Goal: Task Accomplishment & Management: Use online tool/utility

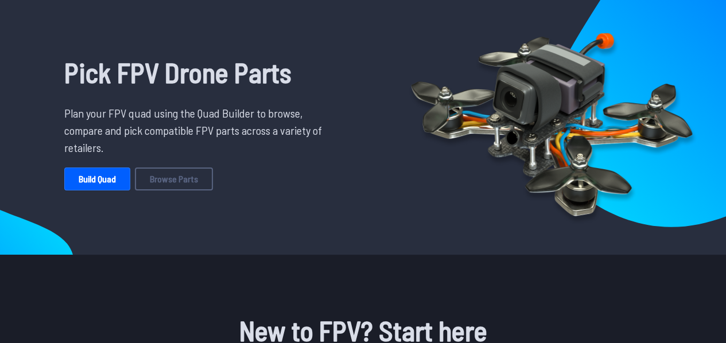
scroll to position [51, 0]
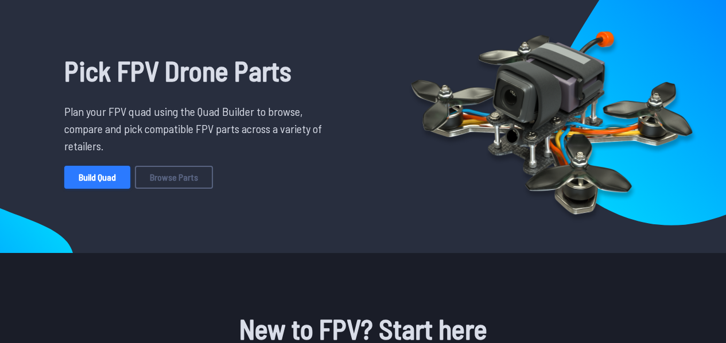
click at [108, 178] on link "Build Quad" at bounding box center [97, 177] width 66 height 23
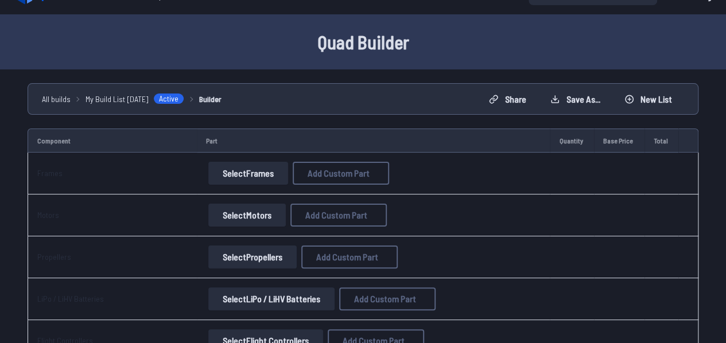
scroll to position [23, 0]
click at [246, 172] on button "Select Frames" at bounding box center [248, 172] width 80 height 23
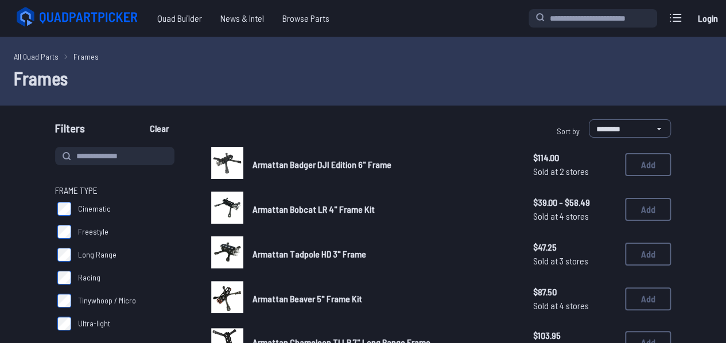
click at [586, 7] on div "Current Build Edit Build Total Cost: $0.00 Login" at bounding box center [625, 18] width 193 height 24
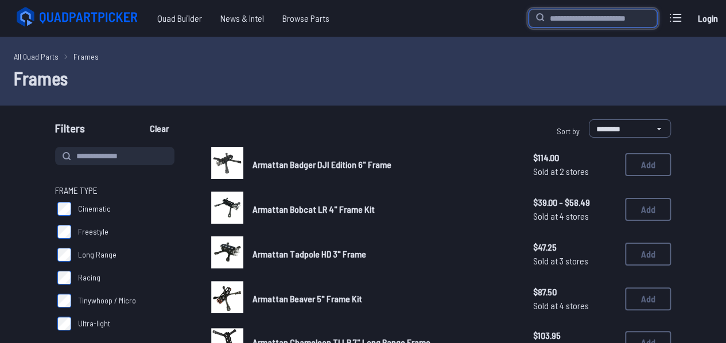
click at [584, 14] on input "search" at bounding box center [593, 18] width 129 height 18
type input "******"
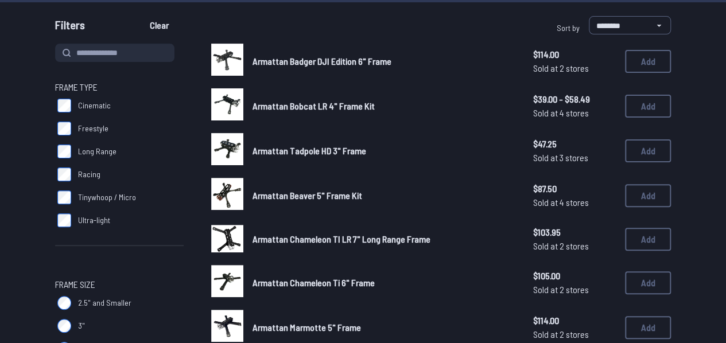
scroll to position [104, 0]
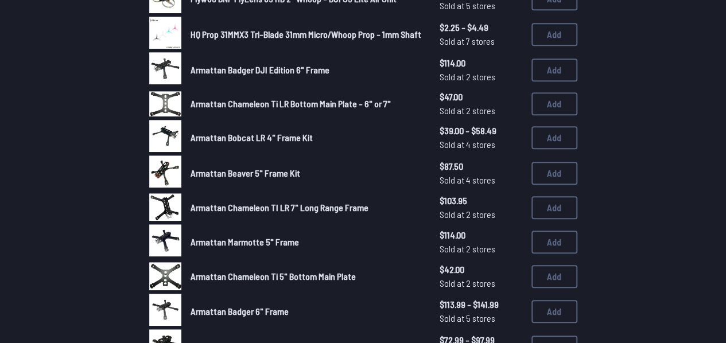
scroll to position [288, 0]
click at [256, 71] on span "Armattan Badger DJI Edition 6" Frame" at bounding box center [260, 70] width 139 height 11
click at [171, 63] on img at bounding box center [165, 69] width 32 height 32
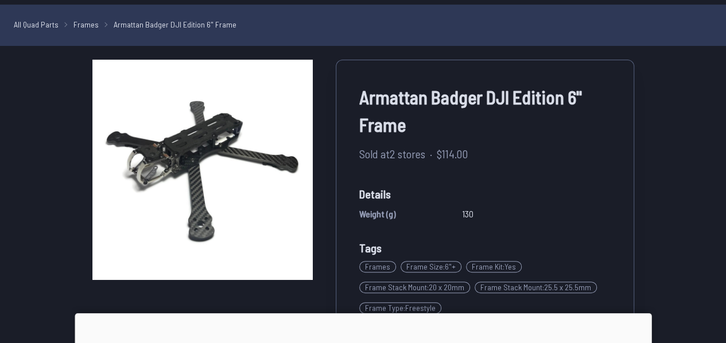
scroll to position [144, 0]
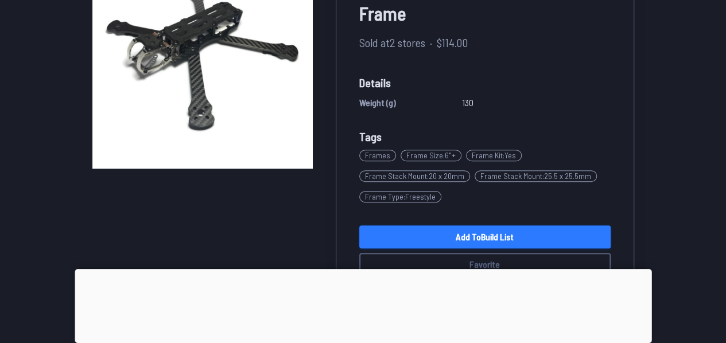
click at [438, 236] on link "Add to Build List" at bounding box center [484, 237] width 251 height 23
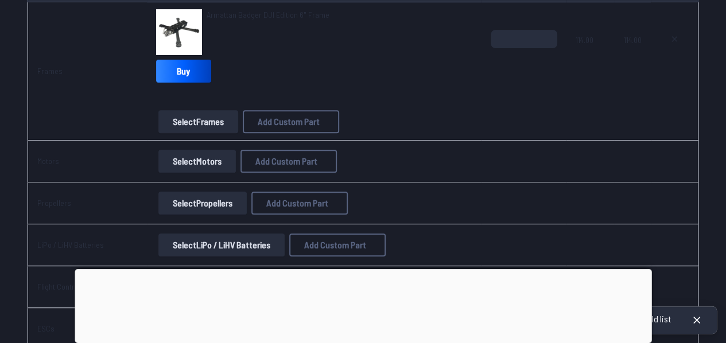
scroll to position [186, 0]
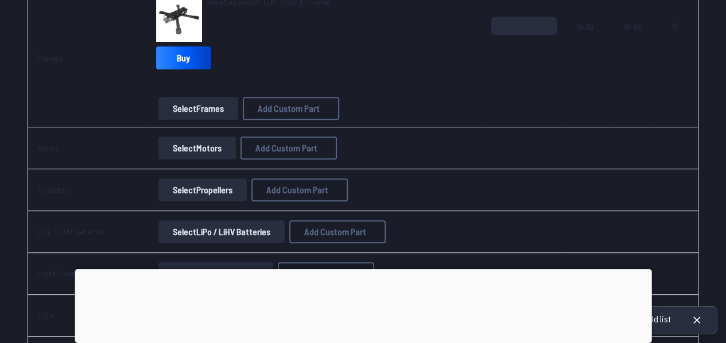
click at [206, 140] on button "Select Motors" at bounding box center [197, 148] width 78 height 23
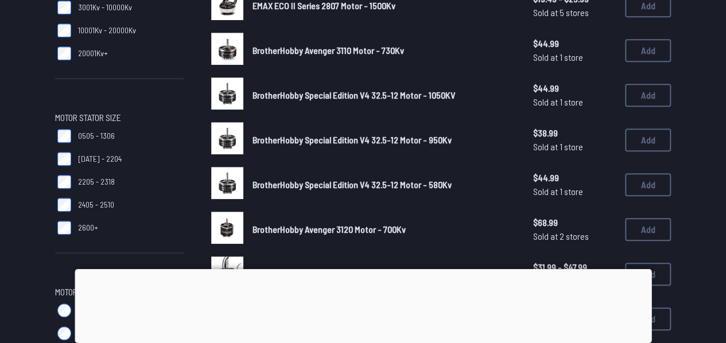
scroll to position [285, 0]
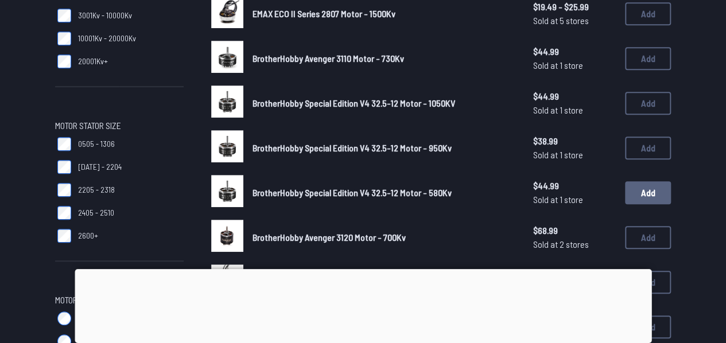
click at [641, 195] on button "Add" at bounding box center [648, 192] width 46 height 23
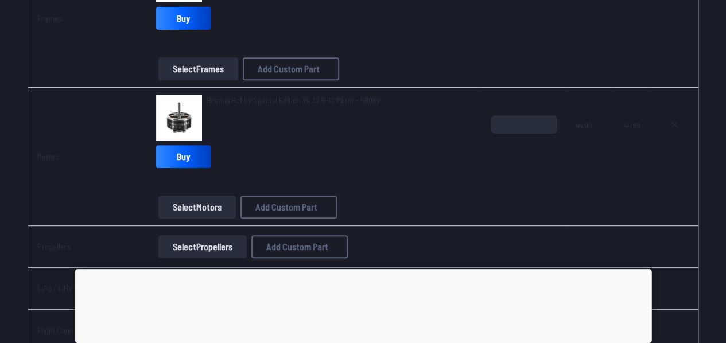
scroll to position [304, 0]
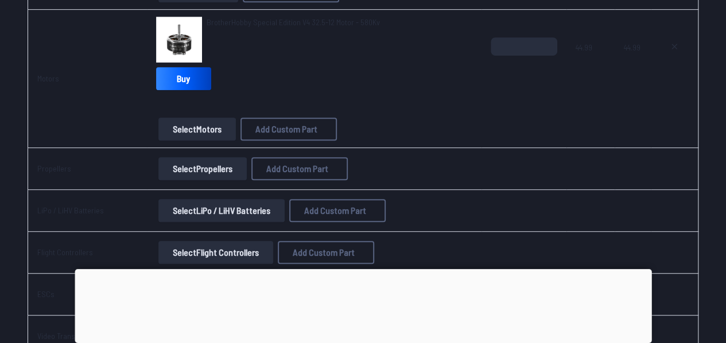
click at [215, 160] on button "Select Propellers" at bounding box center [202, 168] width 88 height 23
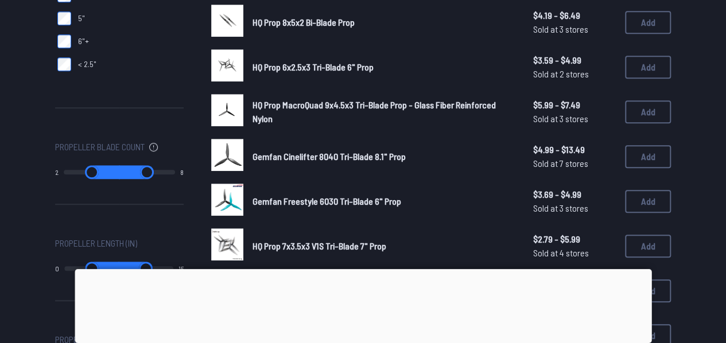
scroll to position [412, 0]
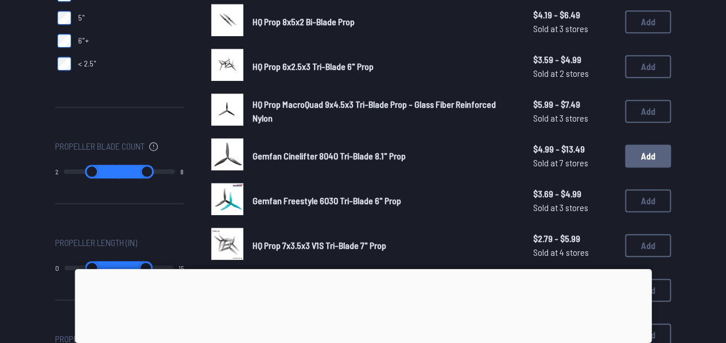
click at [643, 153] on button "Add" at bounding box center [648, 156] width 46 height 23
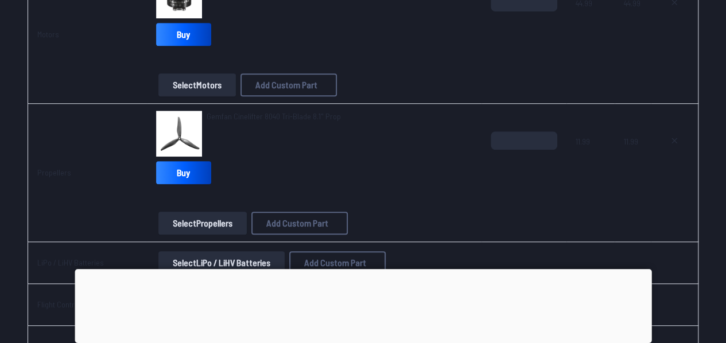
scroll to position [348, 0]
click at [203, 219] on button "Select Propellers" at bounding box center [202, 222] width 88 height 23
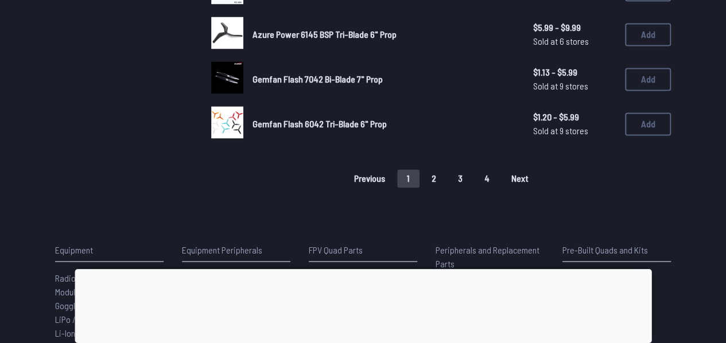
scroll to position [892, 0]
click at [432, 180] on button "2" at bounding box center [434, 178] width 24 height 18
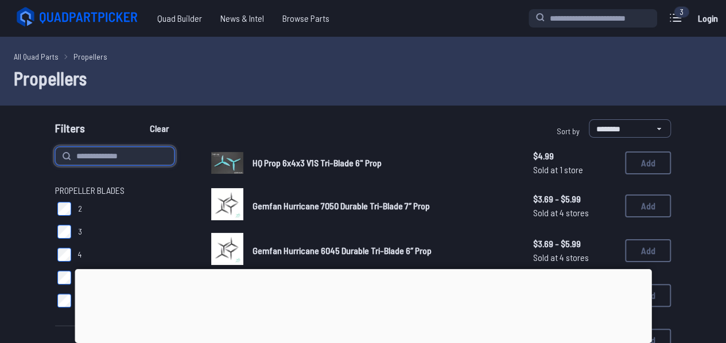
click at [133, 153] on input at bounding box center [114, 156] width 119 height 18
type input "***"
click at [140, 119] on button "Clear" at bounding box center [159, 128] width 38 height 18
type input "***"
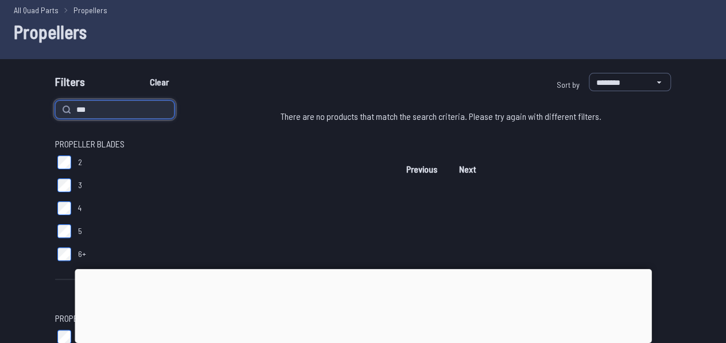
scroll to position [48, 0]
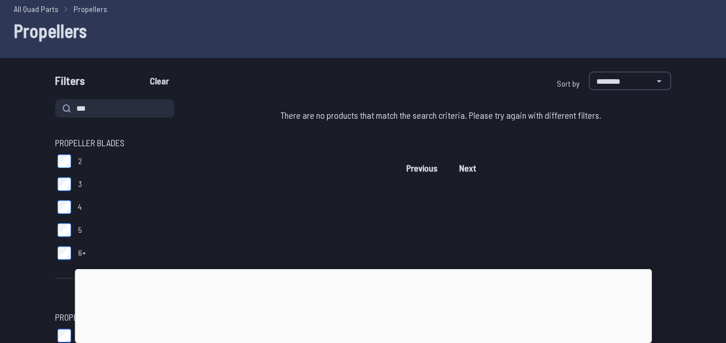
click at [423, 160] on button "Previous" at bounding box center [422, 168] width 51 height 18
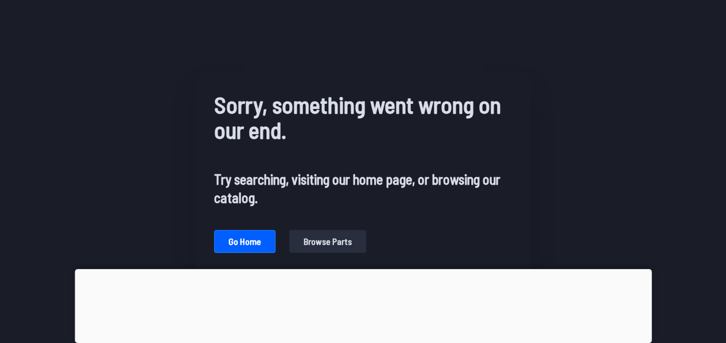
scroll to position [48, 0]
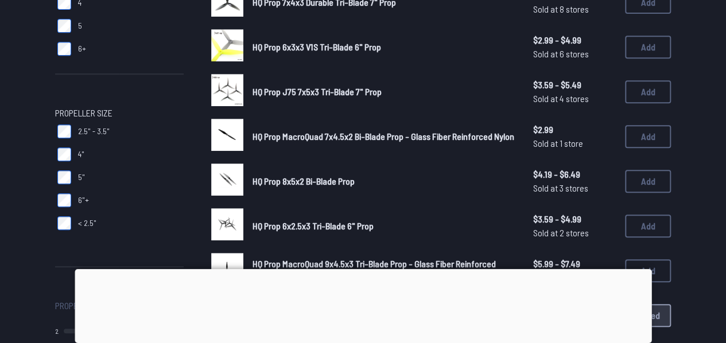
scroll to position [171, 0]
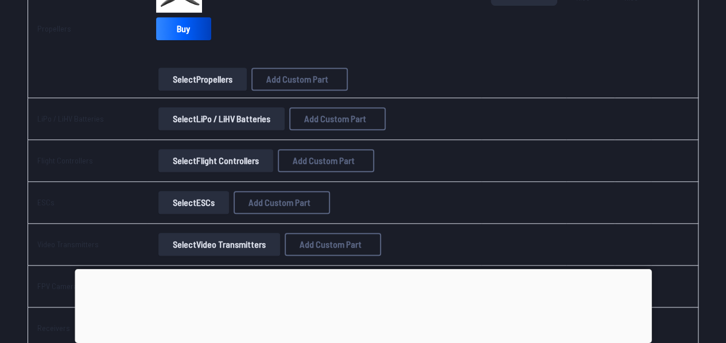
scroll to position [495, 0]
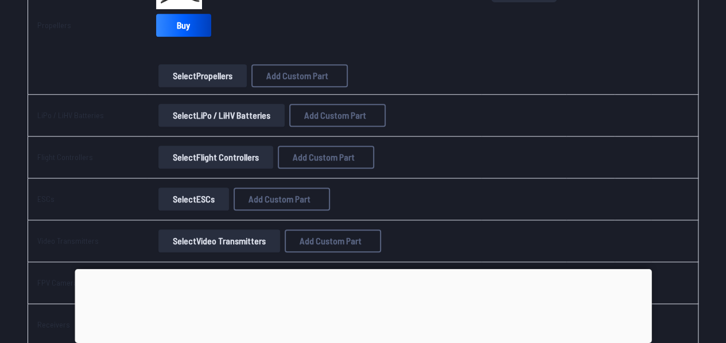
click at [232, 119] on button "Select LiPo / LiHV Batteries" at bounding box center [221, 115] width 126 height 23
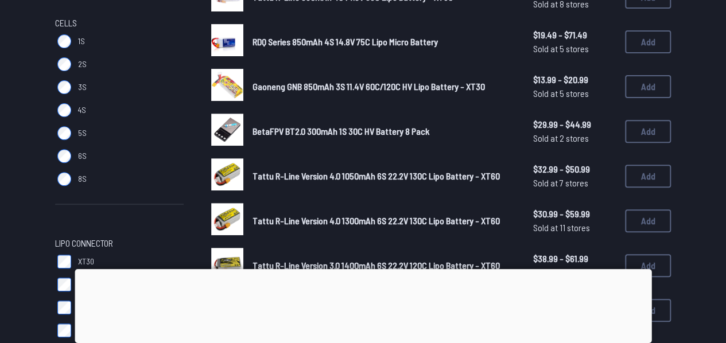
scroll to position [201, 0]
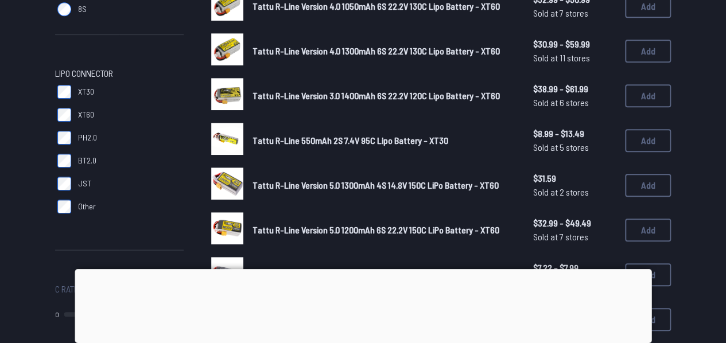
click at [316, 145] on span "Tattu R-Line 550mAh 2S 7.4V 95C Lipo Battery - XT30" at bounding box center [351, 140] width 196 height 11
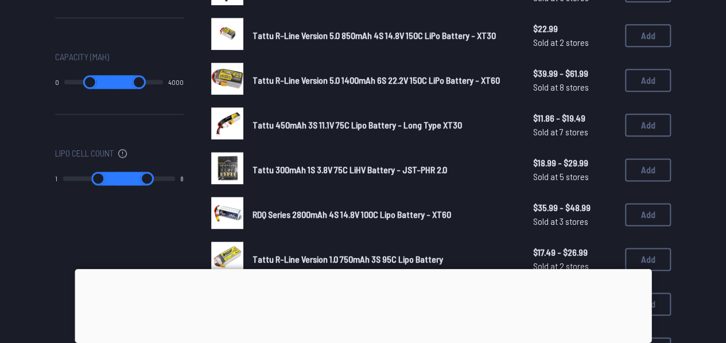
scroll to position [752, 0]
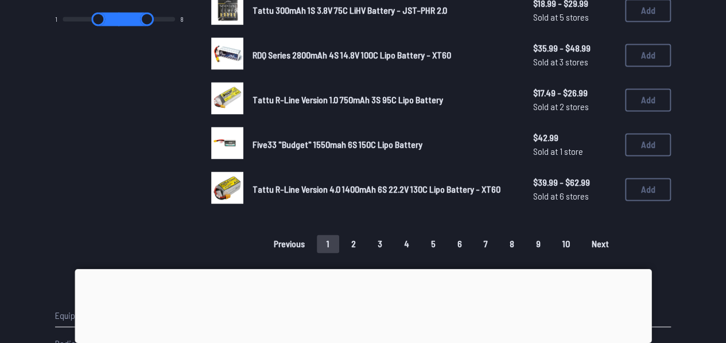
scroll to position [828, 0]
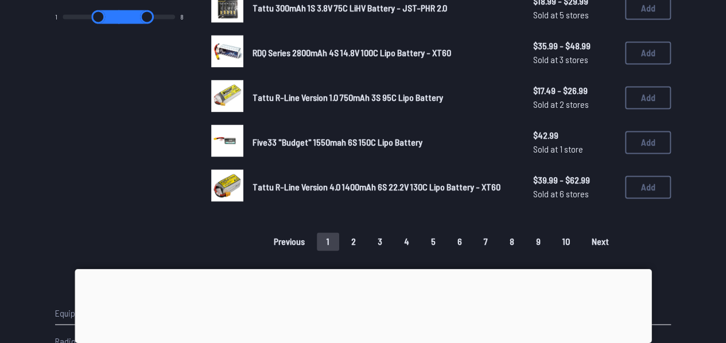
click at [362, 243] on button "2" at bounding box center [354, 242] width 24 height 18
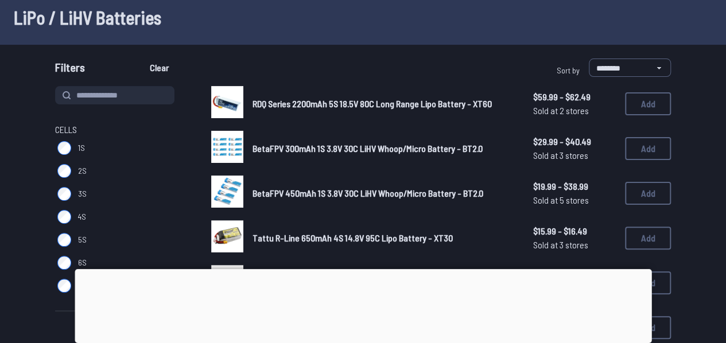
scroll to position [68, 0]
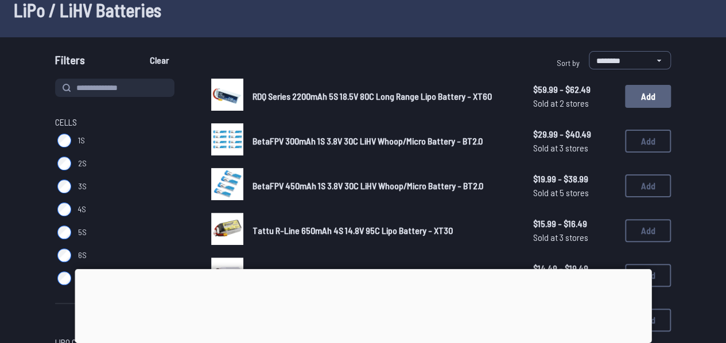
click at [662, 98] on button "Add" at bounding box center [648, 96] width 46 height 23
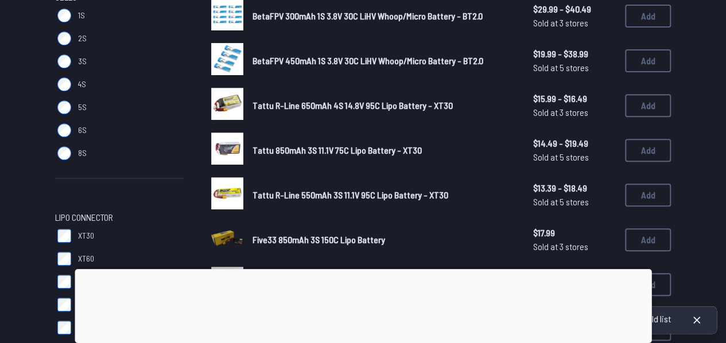
scroll to position [195, 0]
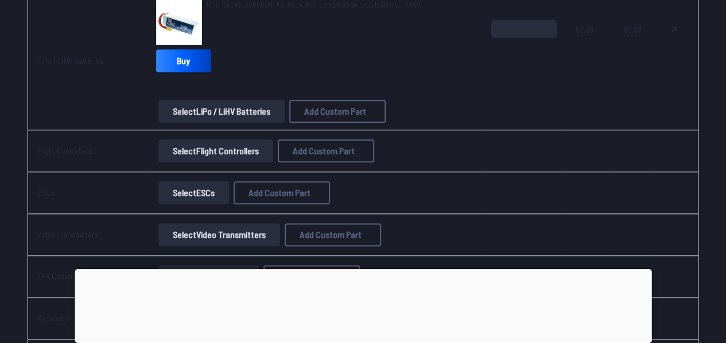
scroll to position [599, 0]
click at [255, 139] on button "Select Flight Controllers" at bounding box center [215, 150] width 115 height 23
click at [249, 150] on button "Select Flight Controllers" at bounding box center [215, 150] width 115 height 23
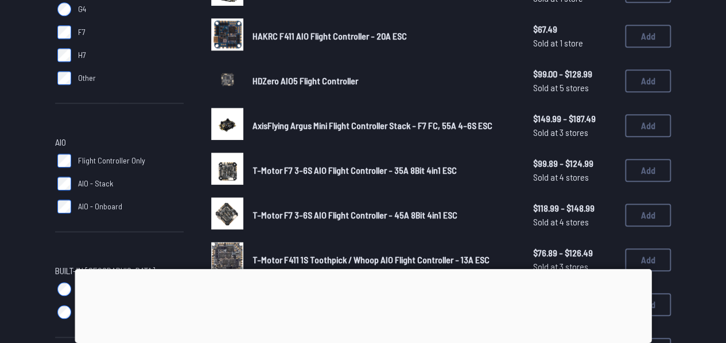
scroll to position [398, 0]
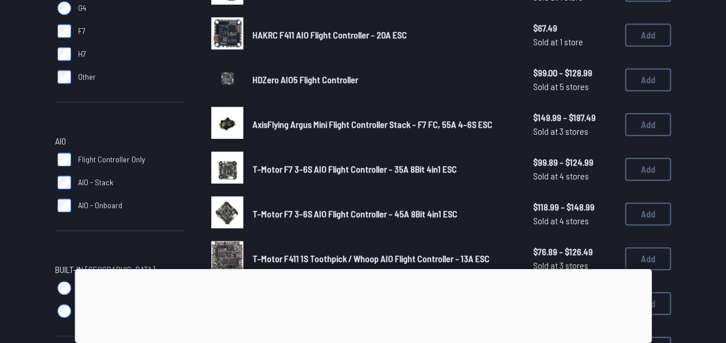
click at [632, 177] on button "Add" at bounding box center [648, 169] width 46 height 23
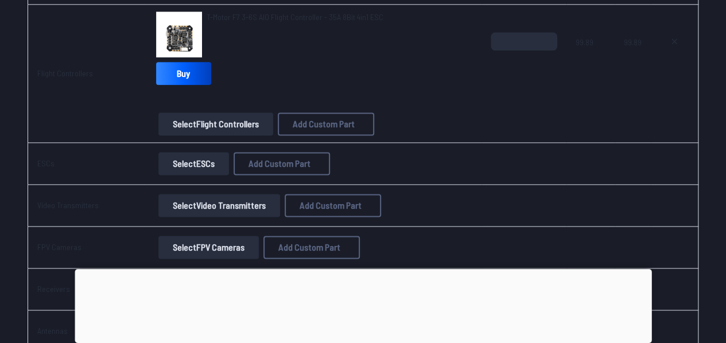
scroll to position [743, 0]
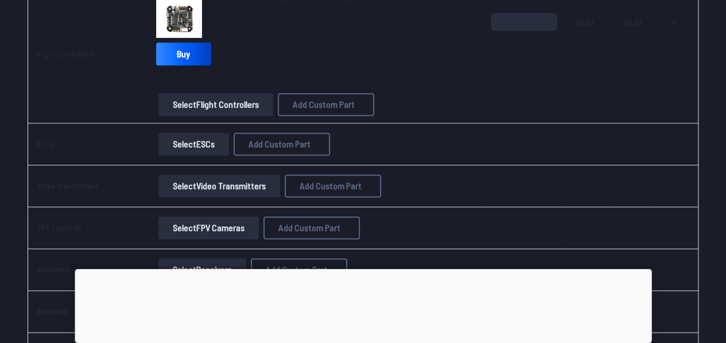
click at [202, 147] on button "Select ESCs" at bounding box center [193, 144] width 71 height 23
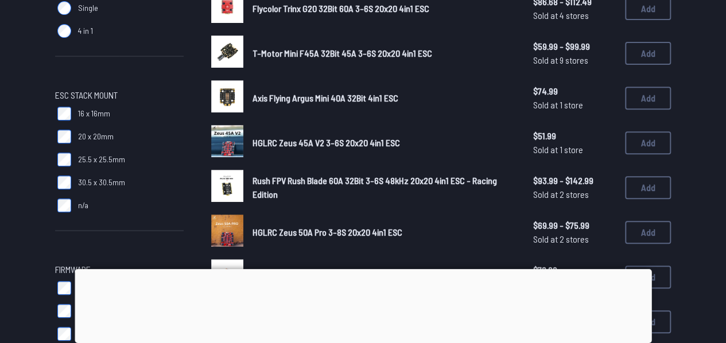
scroll to position [202, 0]
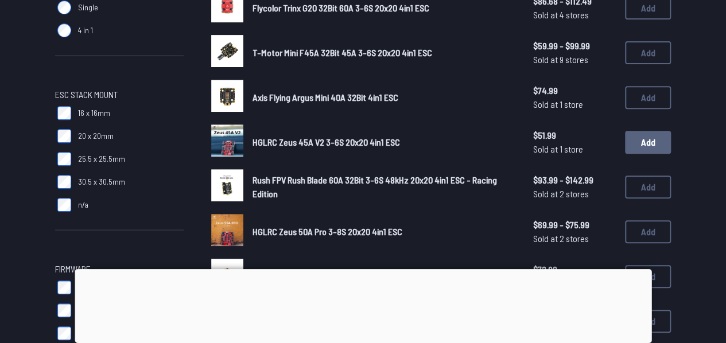
click at [643, 143] on button "Add" at bounding box center [648, 142] width 46 height 23
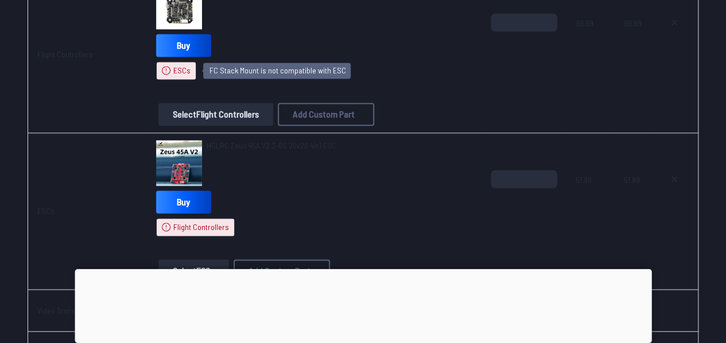
scroll to position [815, 0]
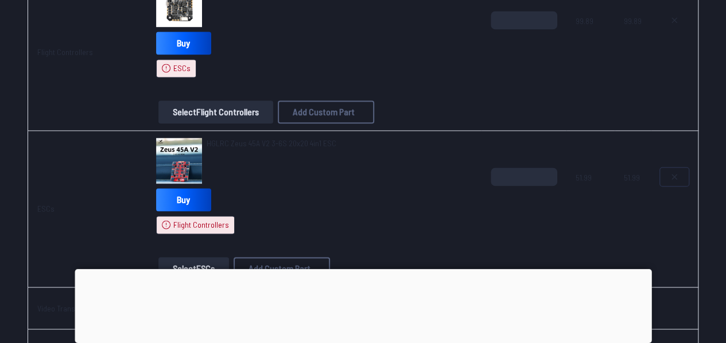
click at [670, 172] on icon at bounding box center [674, 176] width 9 height 9
type textarea "**********"
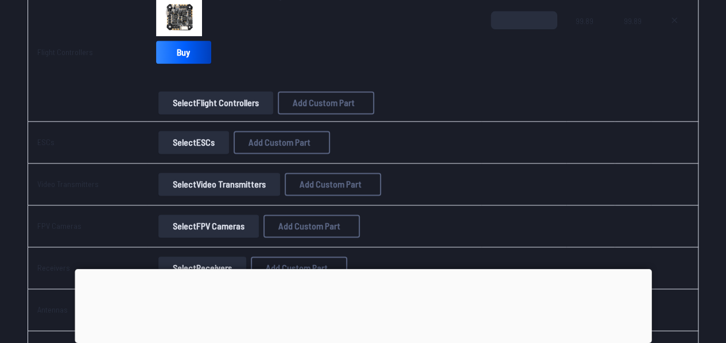
click at [196, 144] on button "Select ESCs" at bounding box center [193, 142] width 71 height 23
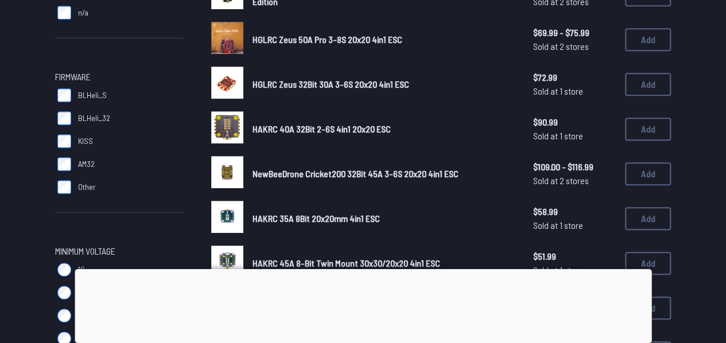
scroll to position [396, 0]
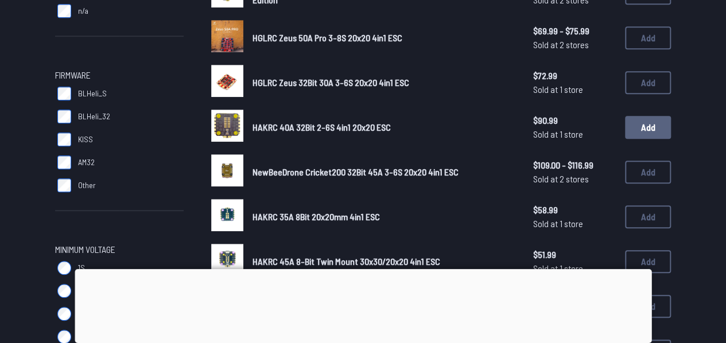
click at [661, 126] on button "Add" at bounding box center [648, 127] width 46 height 23
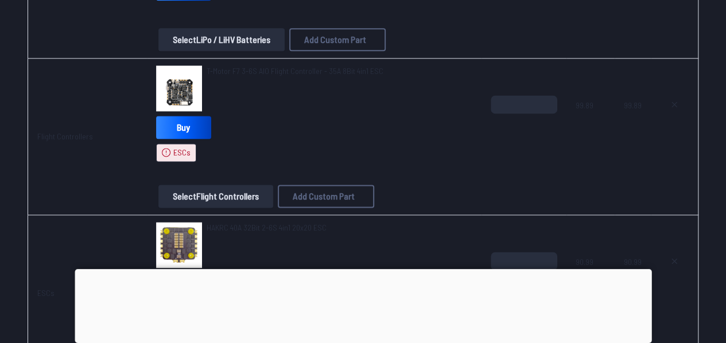
scroll to position [741, 0]
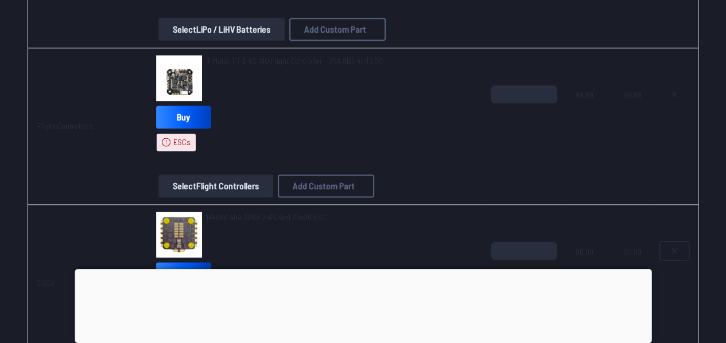
click at [679, 247] on icon at bounding box center [674, 250] width 9 height 9
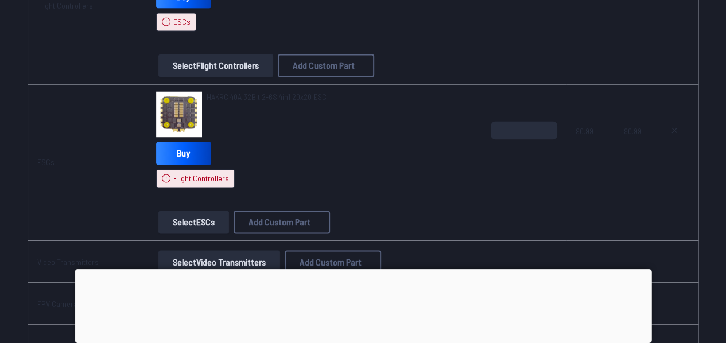
type textarea "**********"
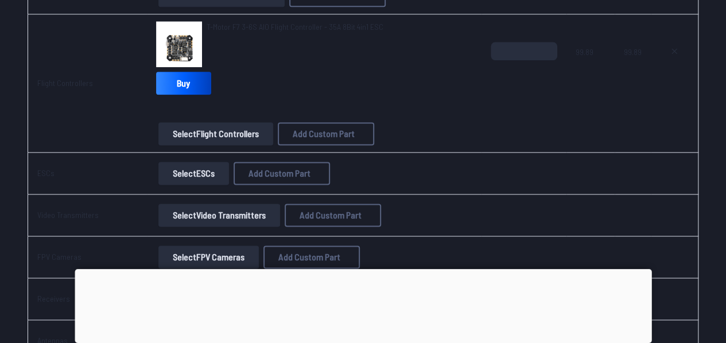
scroll to position [719, 0]
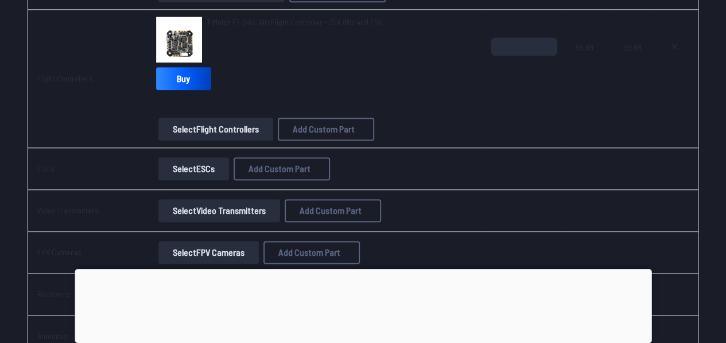
click at [206, 172] on button "Select ESCs" at bounding box center [193, 168] width 71 height 23
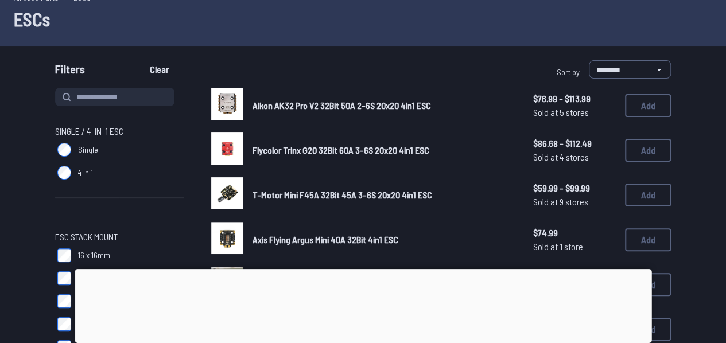
scroll to position [60, 0]
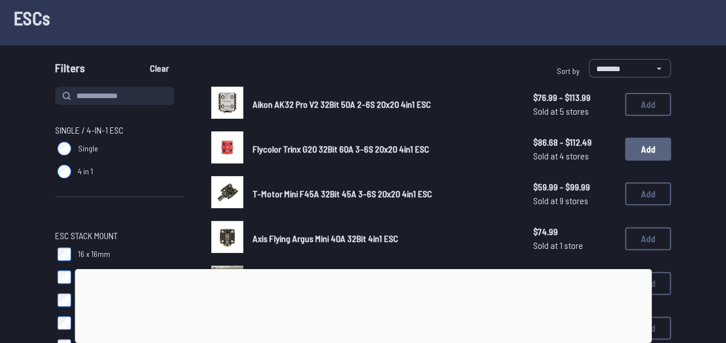
click at [643, 148] on button "Add" at bounding box center [648, 149] width 46 height 23
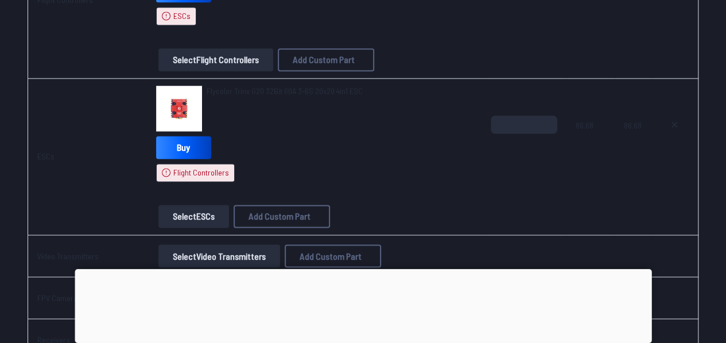
scroll to position [870, 0]
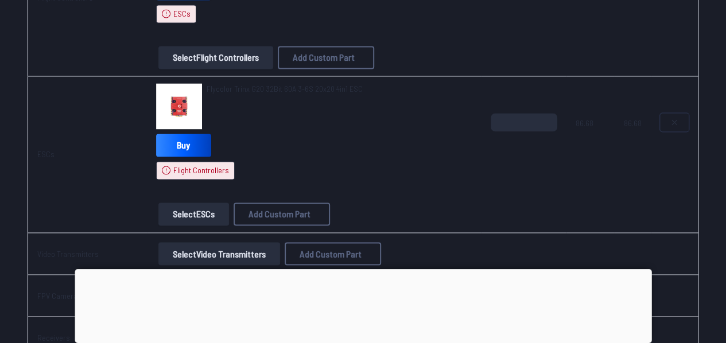
click at [679, 118] on icon at bounding box center [674, 122] width 9 height 9
type textarea "**********"
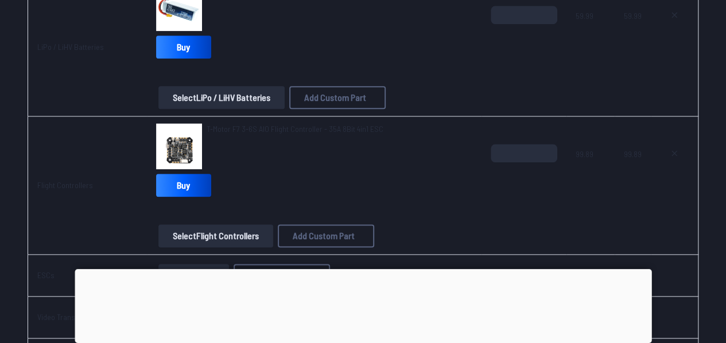
scroll to position [610, 0]
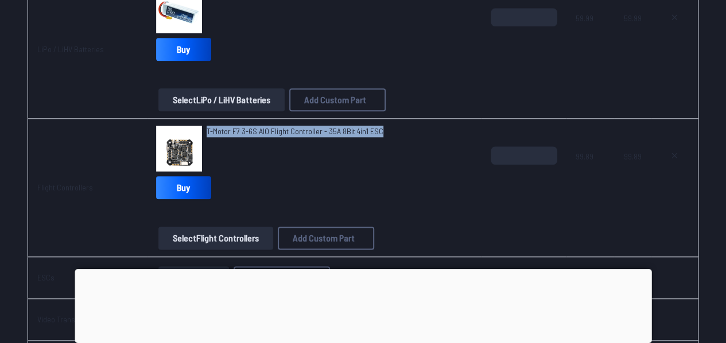
drag, startPoint x: 206, startPoint y: 128, endPoint x: 378, endPoint y: 131, distance: 172.3
click at [378, 131] on div "T-Motor F7 3-6S AIO Flight Controller - 35A 8Bit 4in1 ESC" at bounding box center [314, 149] width 316 height 46
copy span "T-Motor F7 3-6S AIO Flight Controller - 35A 8Bit 4in1 ESC"
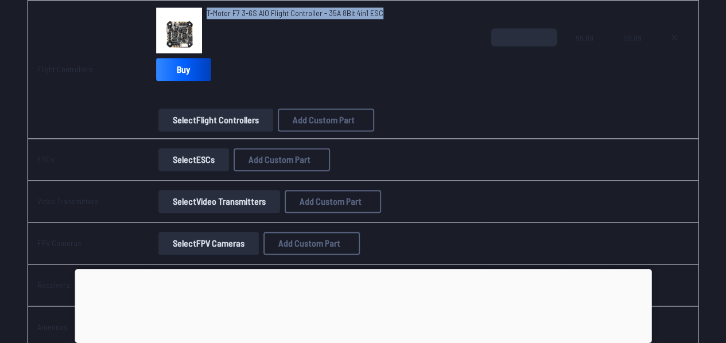
scroll to position [730, 0]
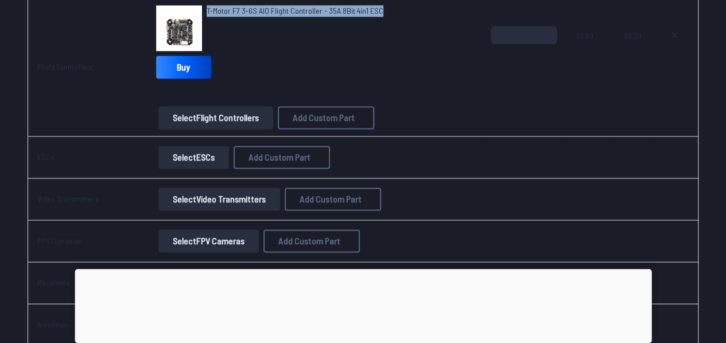
click at [204, 152] on button "Select ESCs" at bounding box center [193, 157] width 71 height 23
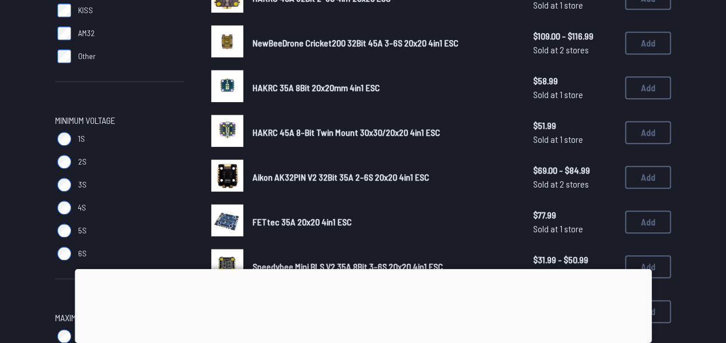
scroll to position [534, 0]
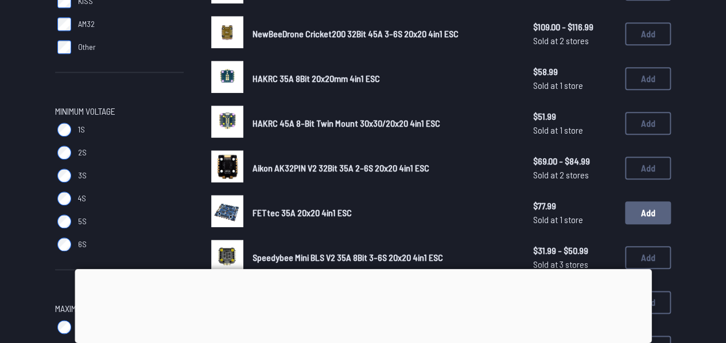
click at [637, 213] on button "Add" at bounding box center [648, 213] width 46 height 23
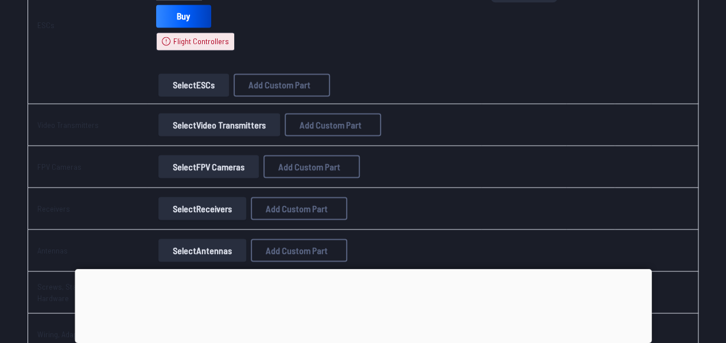
scroll to position [1000, 0]
click at [251, 125] on button "Select Video Transmitters" at bounding box center [219, 124] width 122 height 23
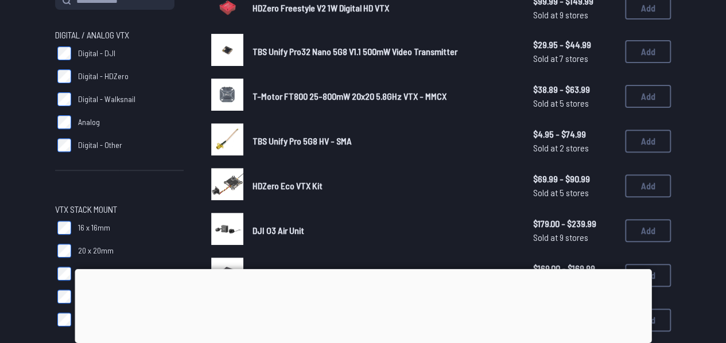
scroll to position [156, 0]
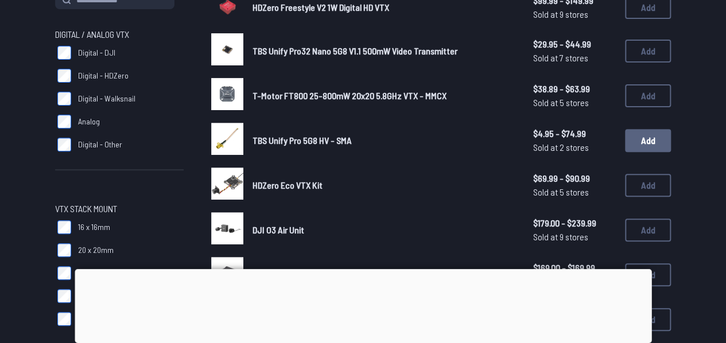
click at [640, 142] on button "Add" at bounding box center [648, 140] width 46 height 23
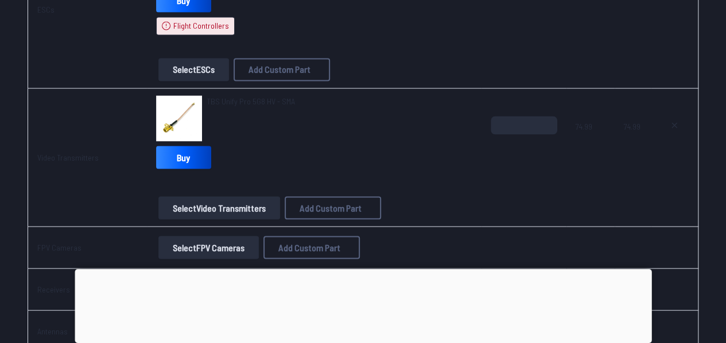
scroll to position [1137, 0]
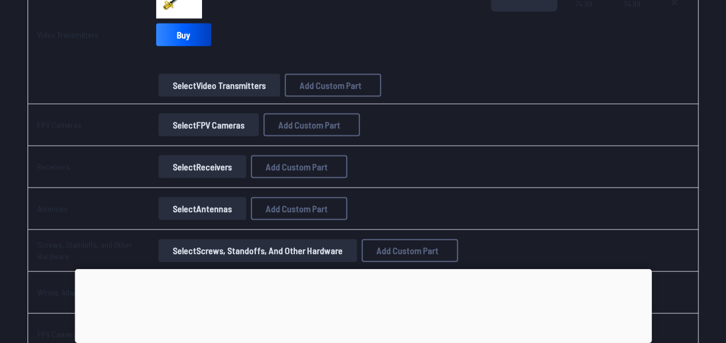
click at [250, 121] on button "Select FPV Cameras" at bounding box center [208, 125] width 100 height 23
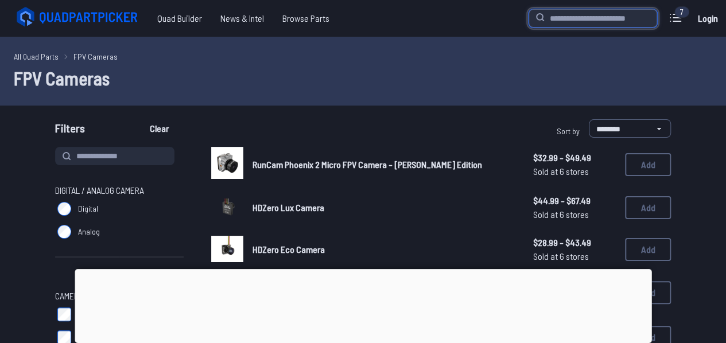
click at [564, 13] on input "search" at bounding box center [593, 18] width 129 height 18
type input "*******"
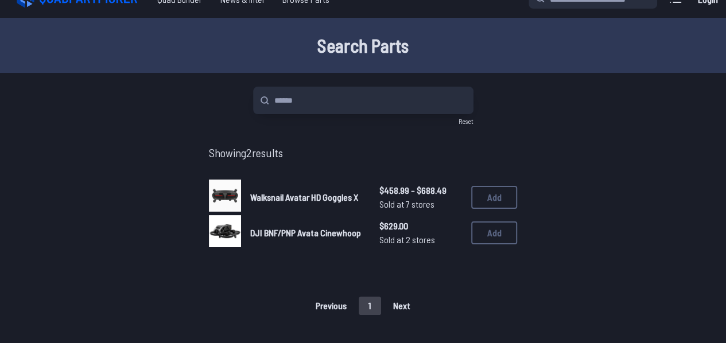
scroll to position [20, 0]
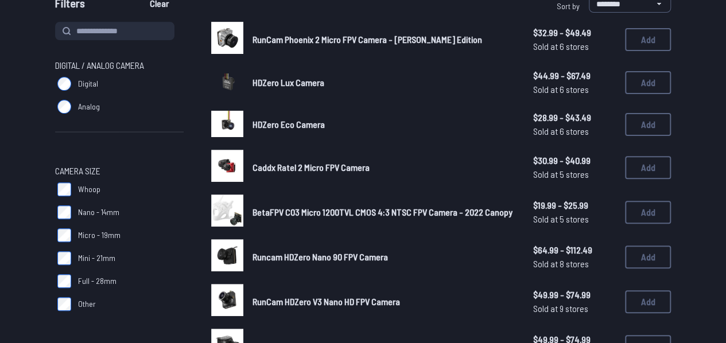
scroll to position [114, 0]
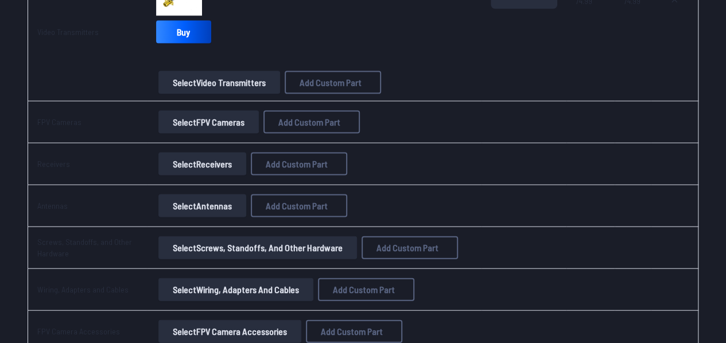
scroll to position [1141, 0]
